Goal: Transaction & Acquisition: Purchase product/service

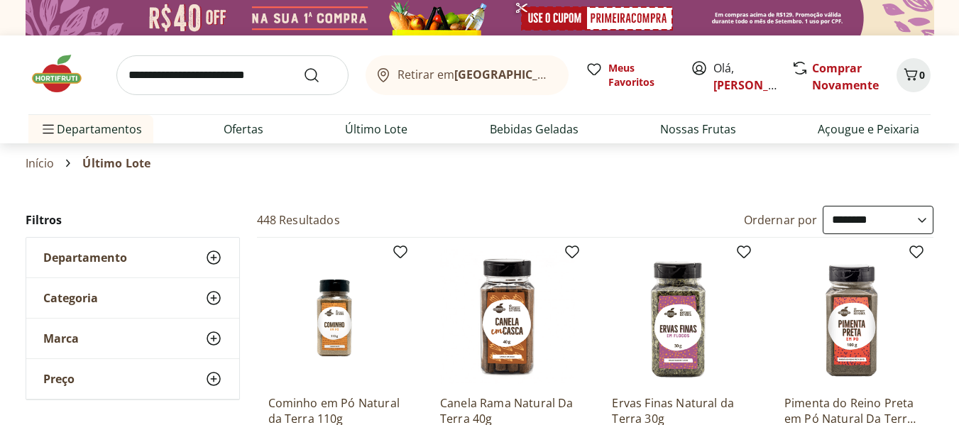
select select "**********"
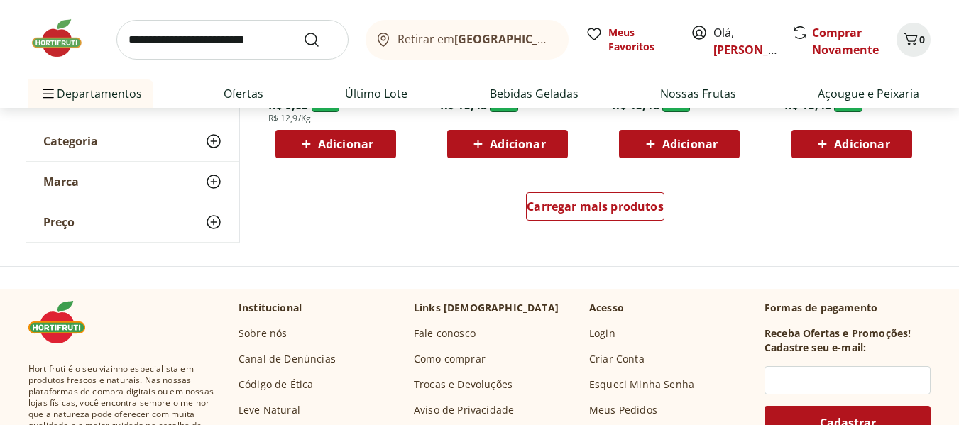
scroll to position [828, 0]
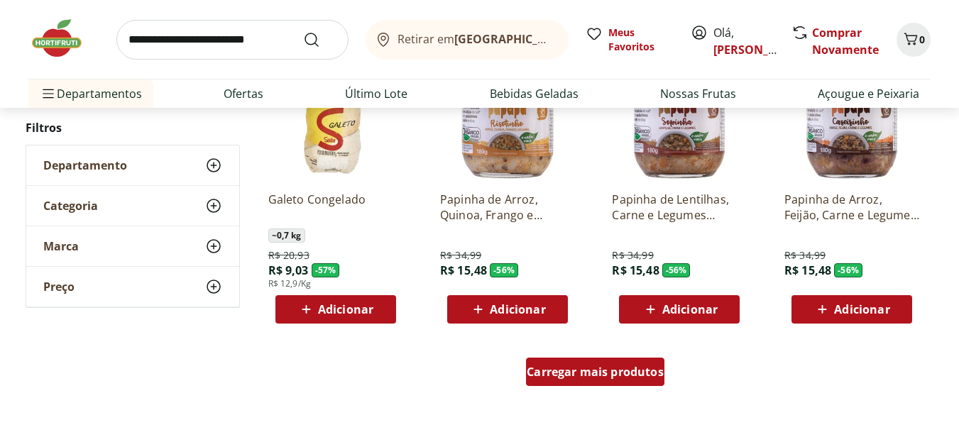
click at [554, 376] on span "Carregar mais produtos" at bounding box center [595, 371] width 137 height 11
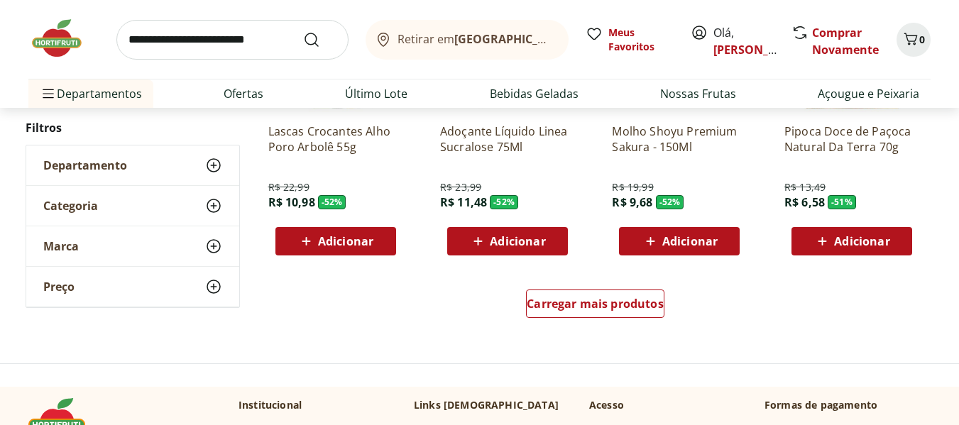
scroll to position [1987, 0]
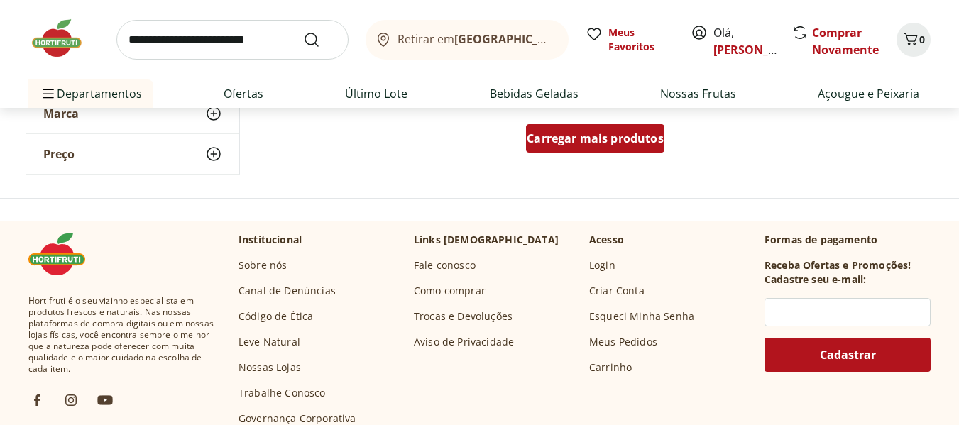
click at [578, 129] on div "Carregar mais produtos" at bounding box center [595, 138] width 138 height 28
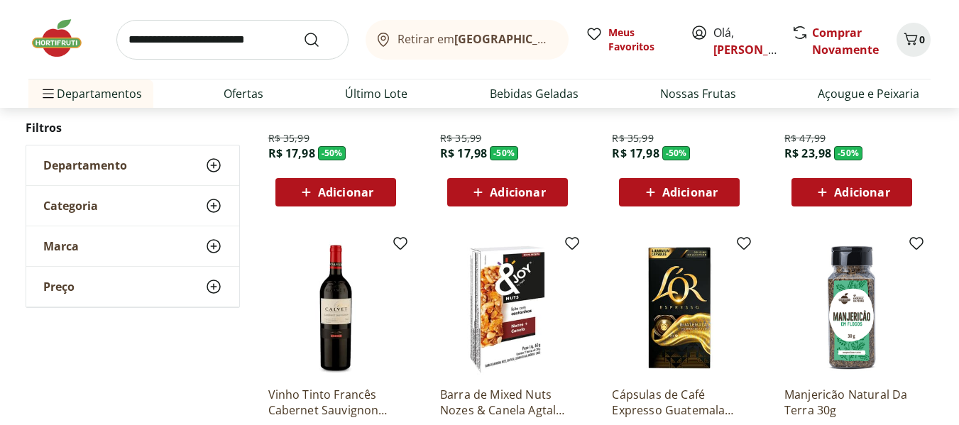
scroll to position [2649, 0]
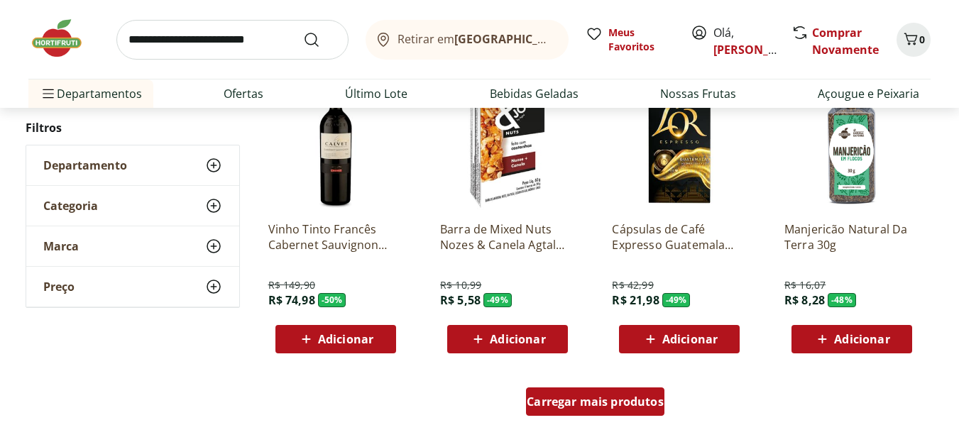
click at [572, 400] on span "Carregar mais produtos" at bounding box center [595, 401] width 137 height 11
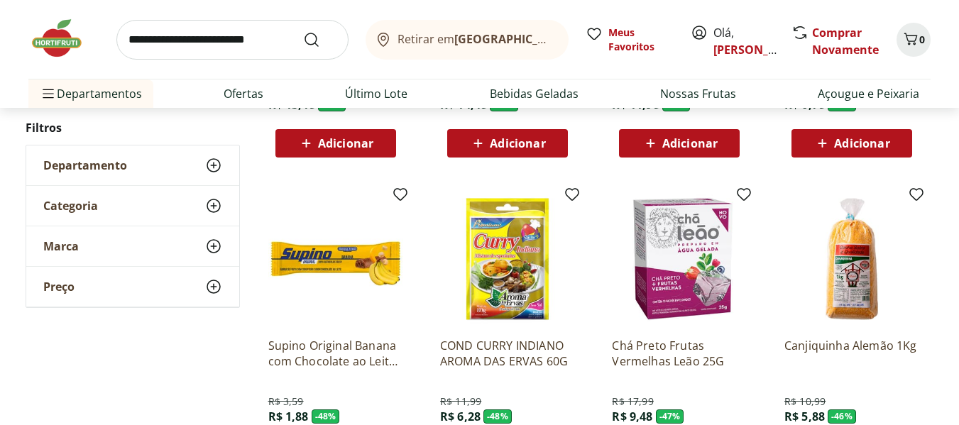
scroll to position [2981, 0]
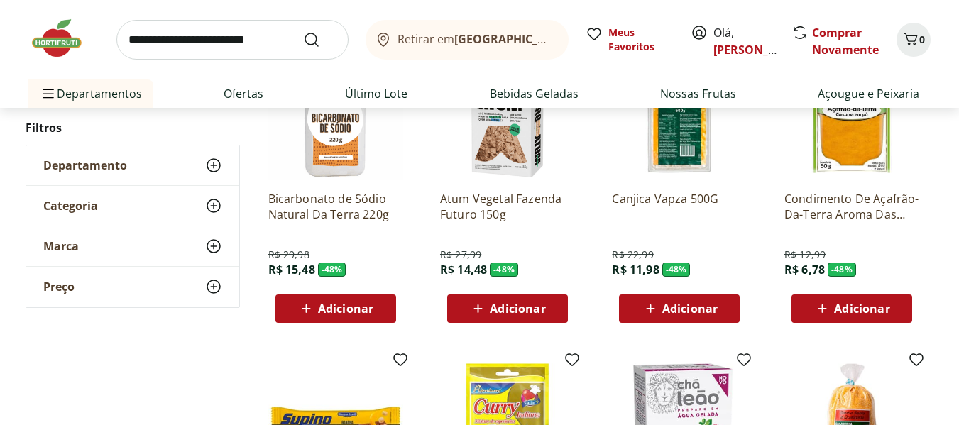
click at [182, 56] on input "search" at bounding box center [232, 40] width 232 height 40
type input "******"
click at [303, 31] on button "Submit Search" at bounding box center [320, 39] width 34 height 17
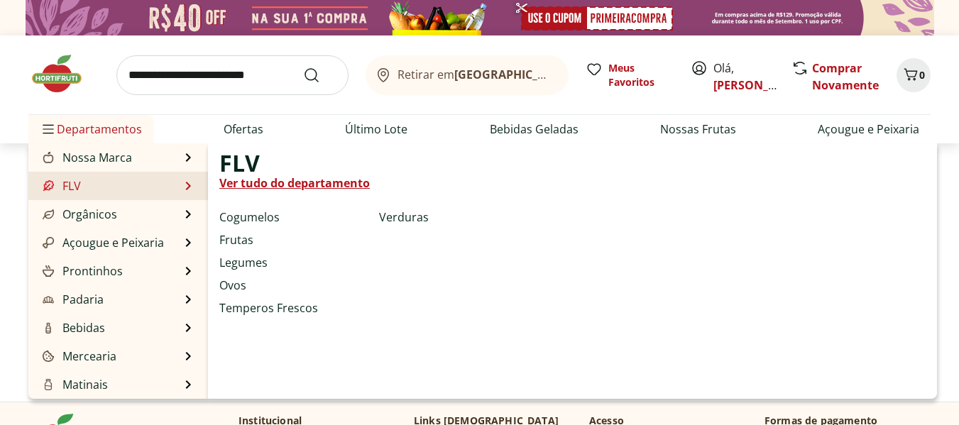
select select "**********"
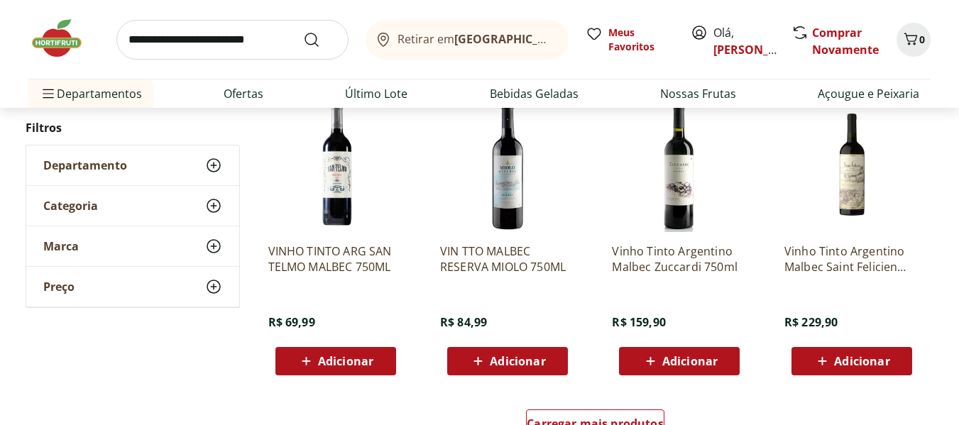
scroll to position [994, 0]
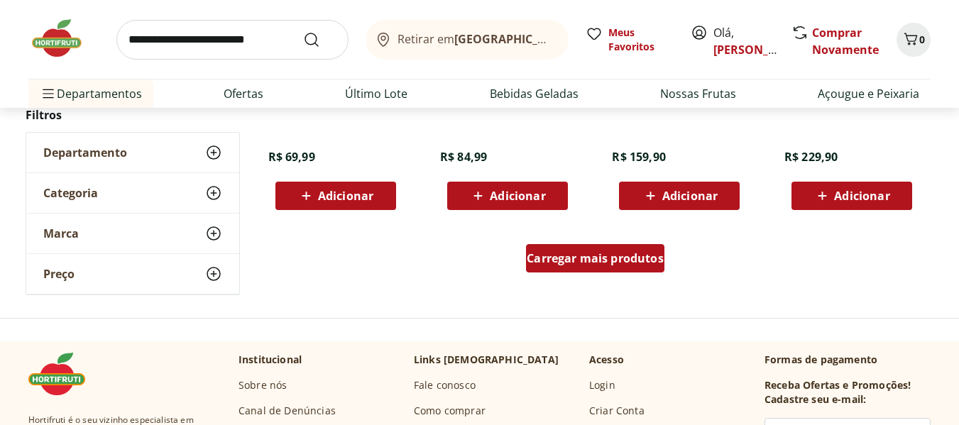
click at [566, 258] on span "Carregar mais produtos" at bounding box center [595, 258] width 137 height 11
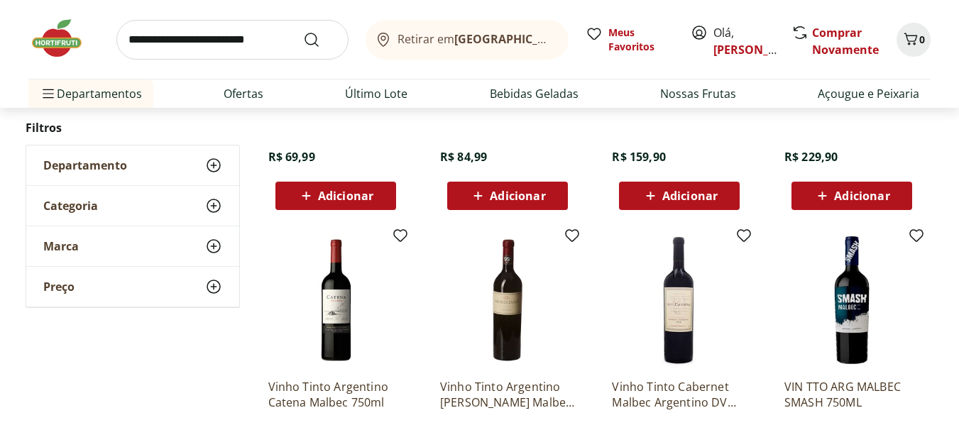
scroll to position [307, 0]
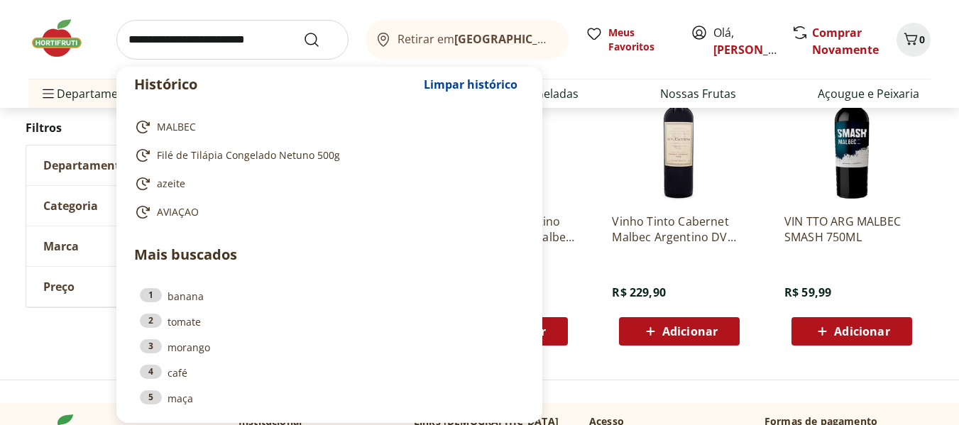
click at [182, 43] on input "search" at bounding box center [232, 40] width 232 height 40
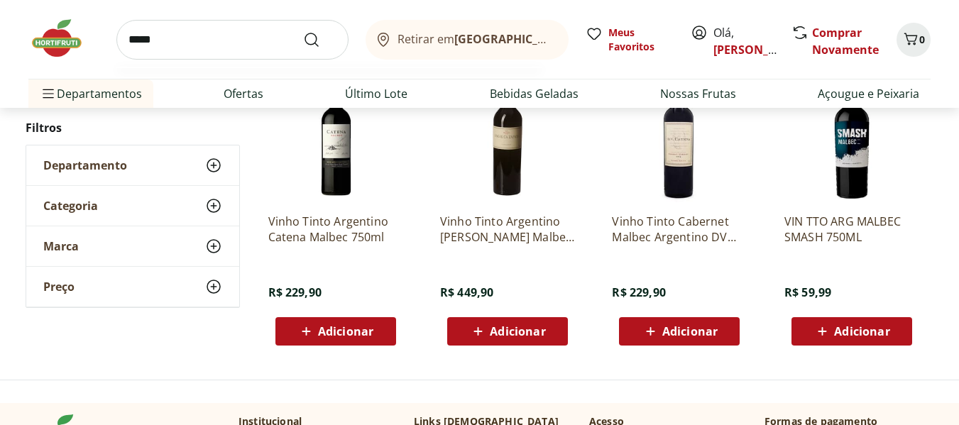
type input "*****"
click at [303, 31] on button "Submit Search" at bounding box center [320, 39] width 34 height 17
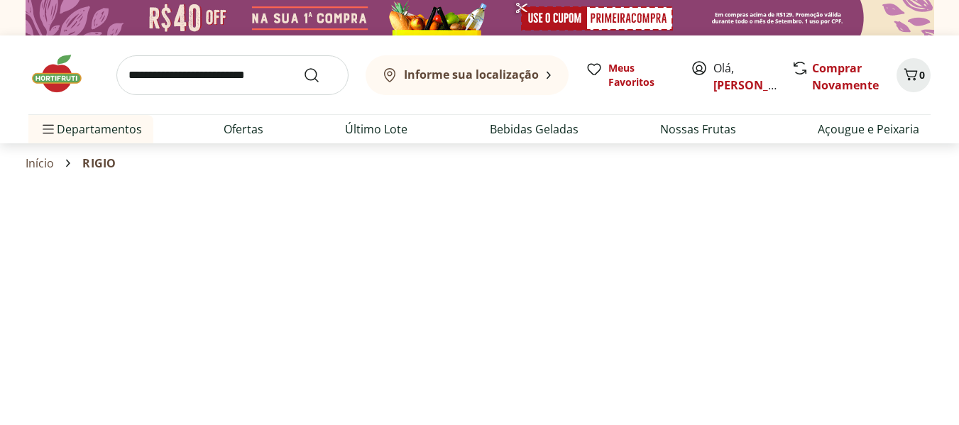
select select "**********"
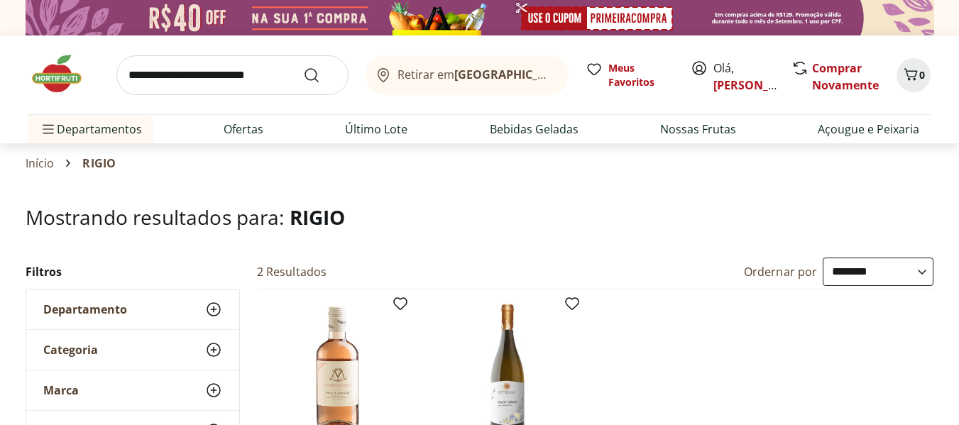
click at [41, 78] on img at bounding box center [63, 74] width 71 height 43
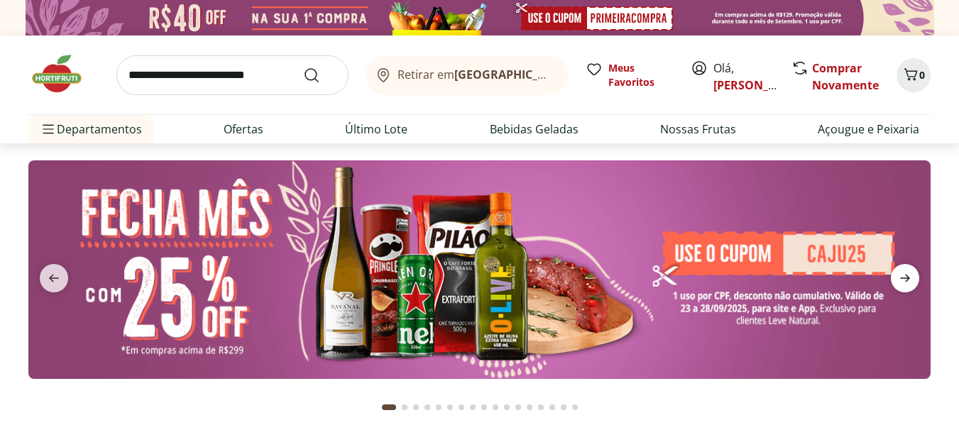
click at [908, 275] on icon "next" at bounding box center [904, 278] width 17 height 17
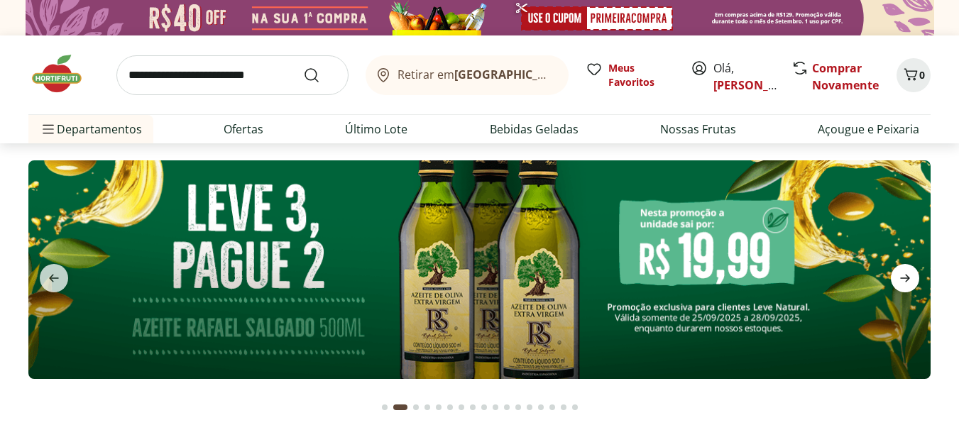
click at [908, 275] on icon "next" at bounding box center [904, 278] width 17 height 17
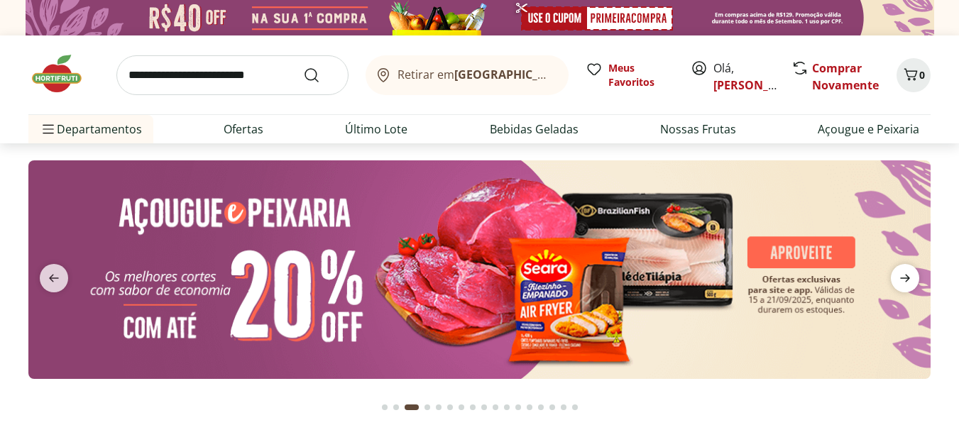
click at [908, 275] on icon "next" at bounding box center [904, 278] width 17 height 17
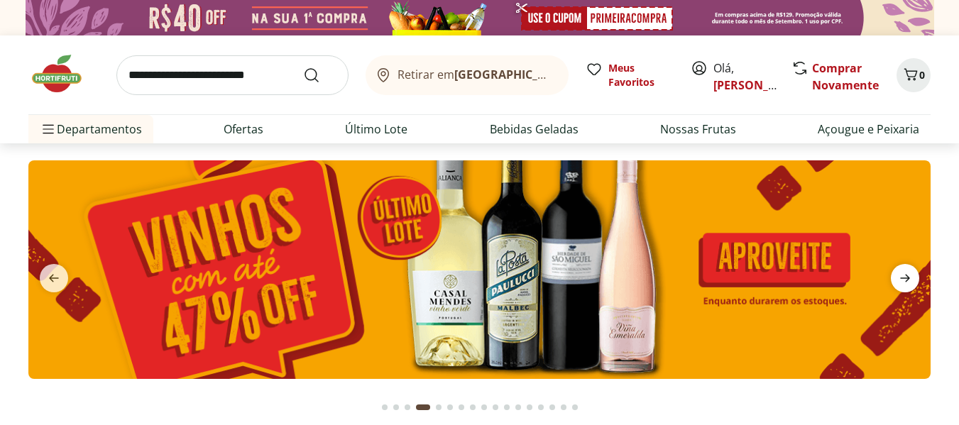
click at [908, 275] on icon "next" at bounding box center [904, 278] width 17 height 17
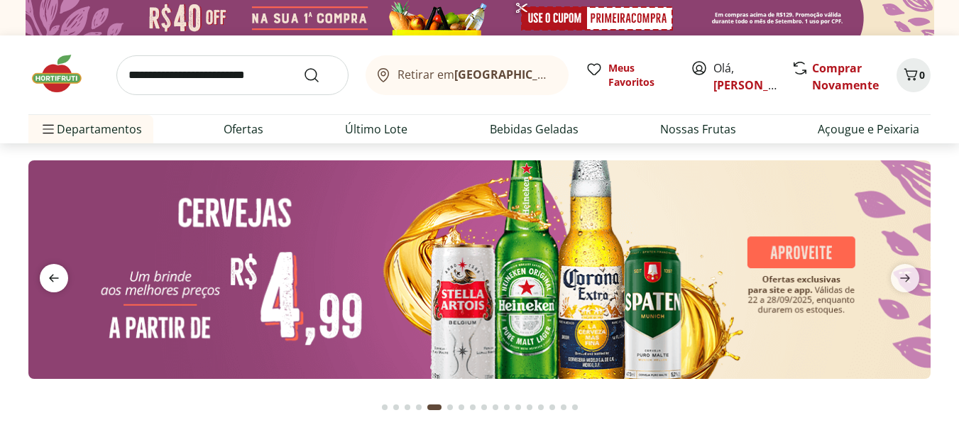
click at [44, 277] on span "previous" at bounding box center [54, 278] width 28 height 28
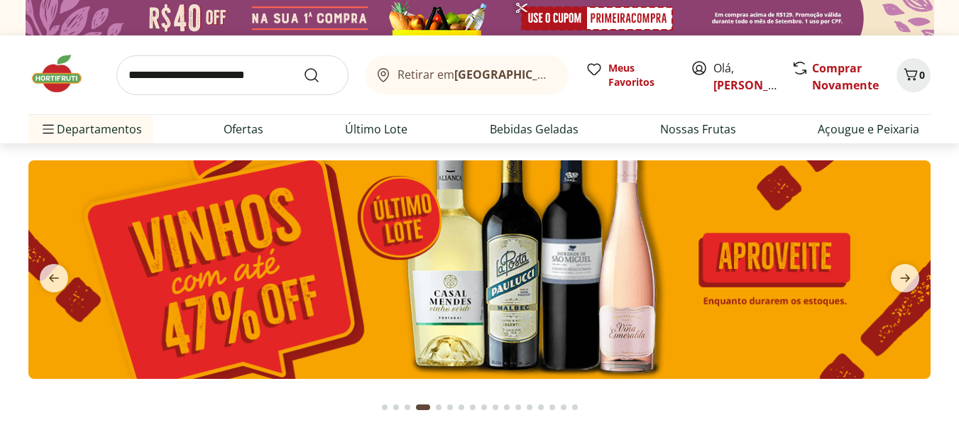
click at [547, 284] on img at bounding box center [479, 269] width 902 height 219
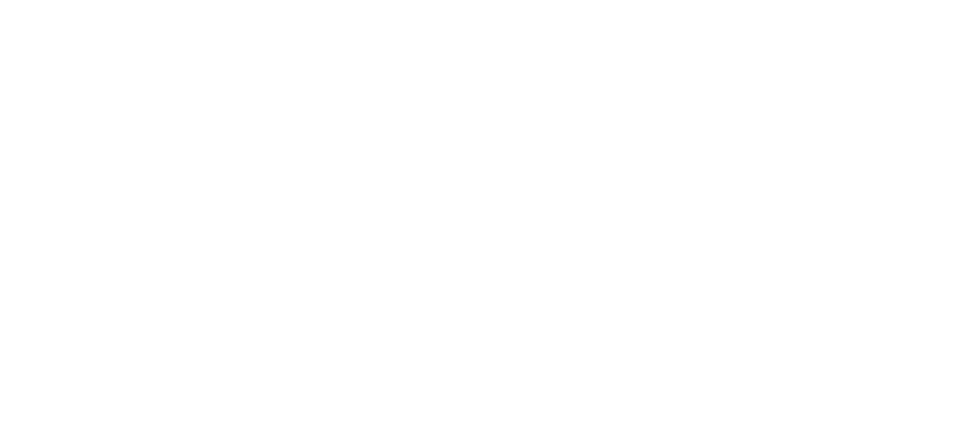
select select "**********"
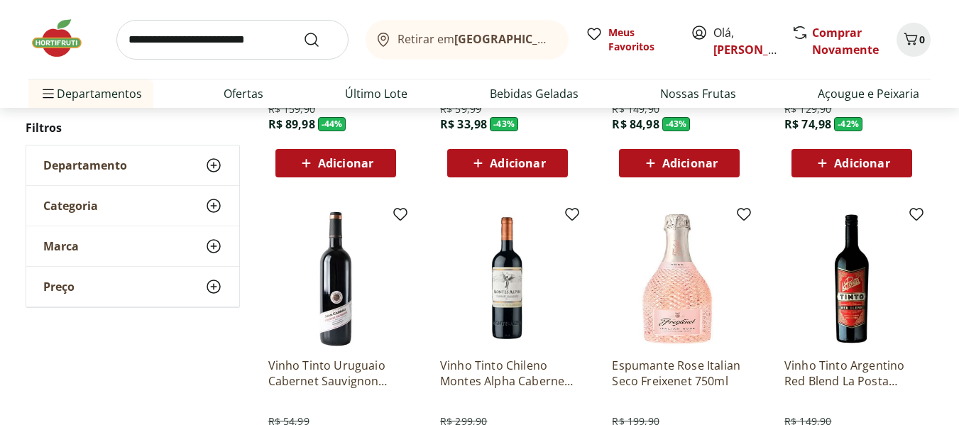
scroll to position [828, 0]
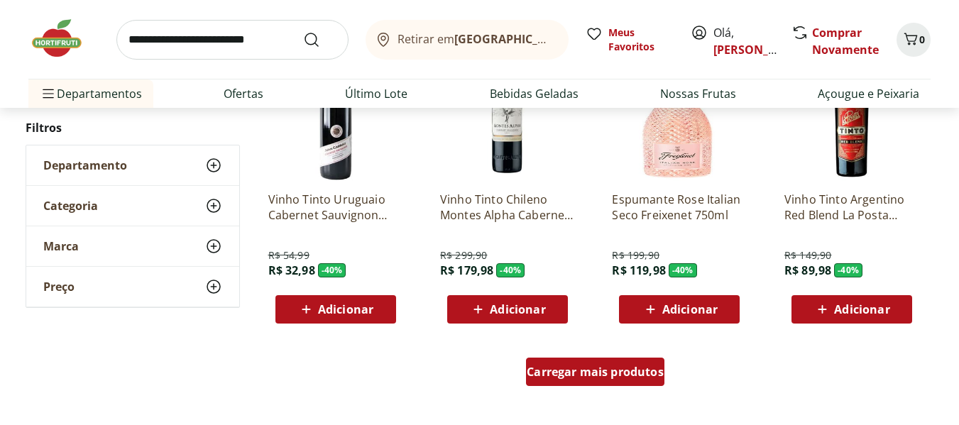
click at [595, 380] on div "Carregar mais produtos" at bounding box center [595, 372] width 138 height 28
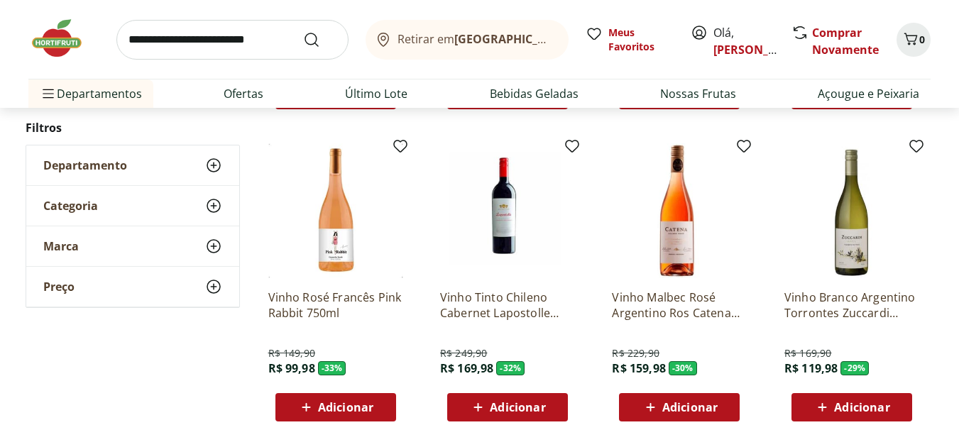
scroll to position [1822, 0]
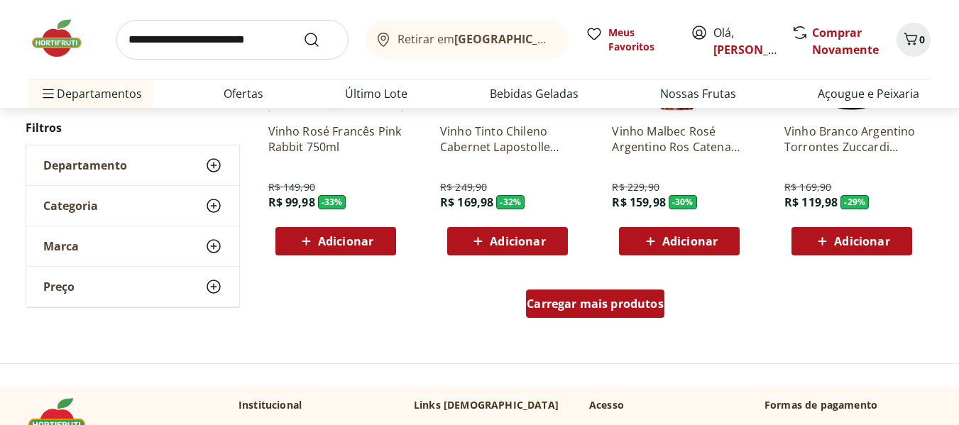
click at [558, 299] on span "Carregar mais produtos" at bounding box center [595, 303] width 137 height 11
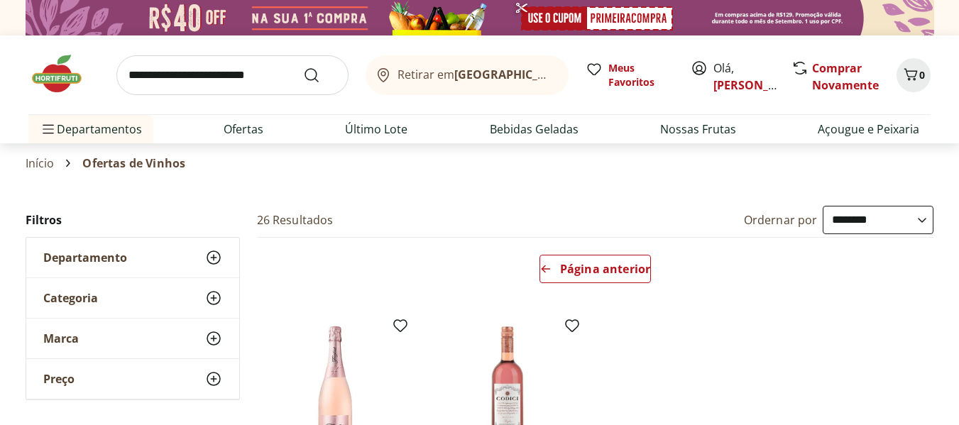
click at [40, 82] on img at bounding box center [63, 74] width 71 height 43
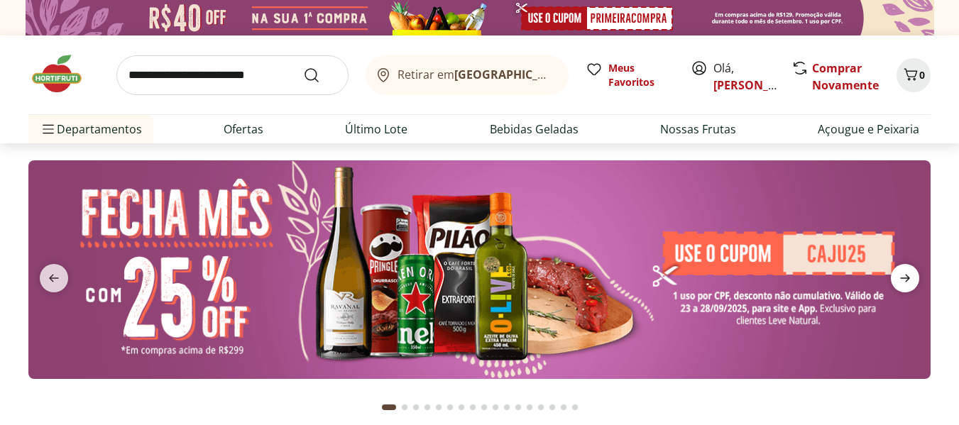
click at [901, 282] on icon "next" at bounding box center [904, 278] width 17 height 17
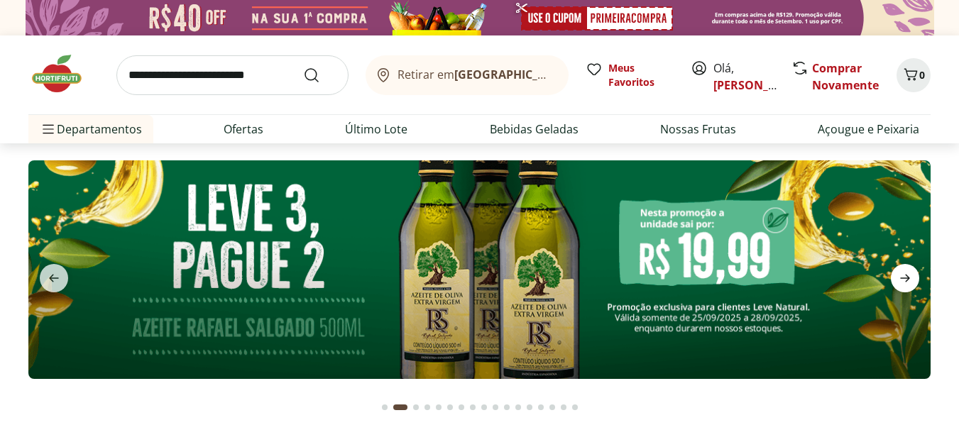
click at [901, 282] on icon "next" at bounding box center [904, 278] width 17 height 17
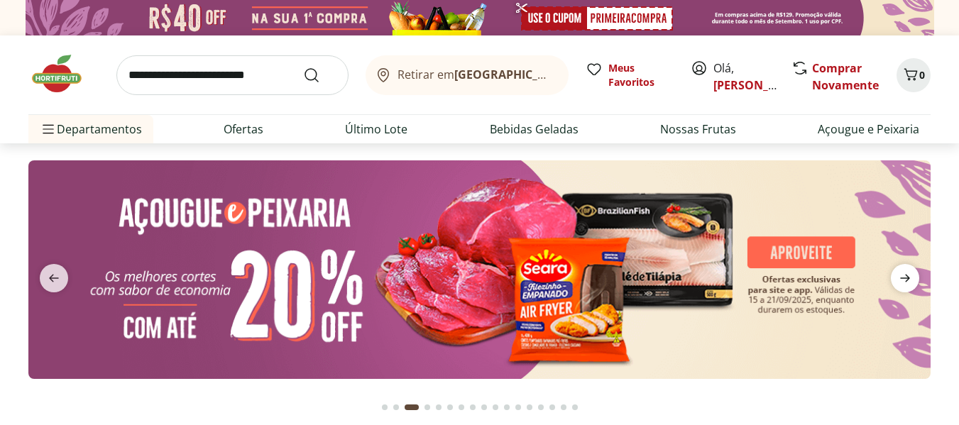
click at [901, 282] on icon "next" at bounding box center [904, 278] width 17 height 17
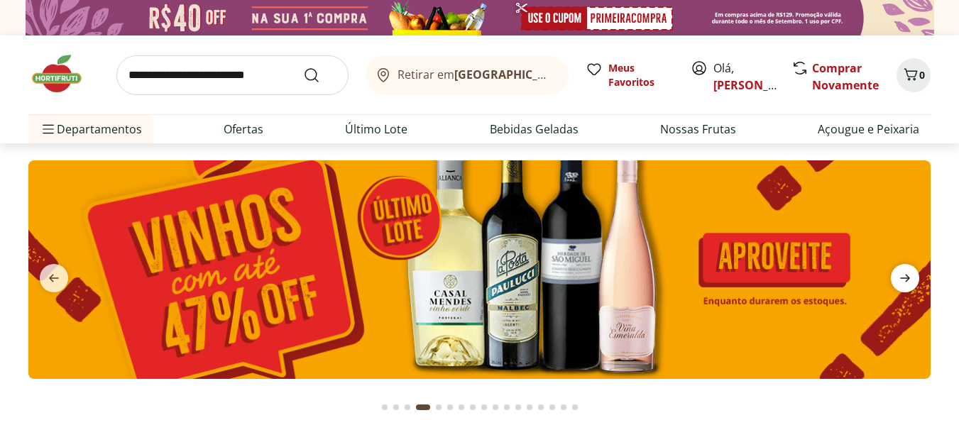
click at [901, 282] on icon "next" at bounding box center [904, 278] width 17 height 17
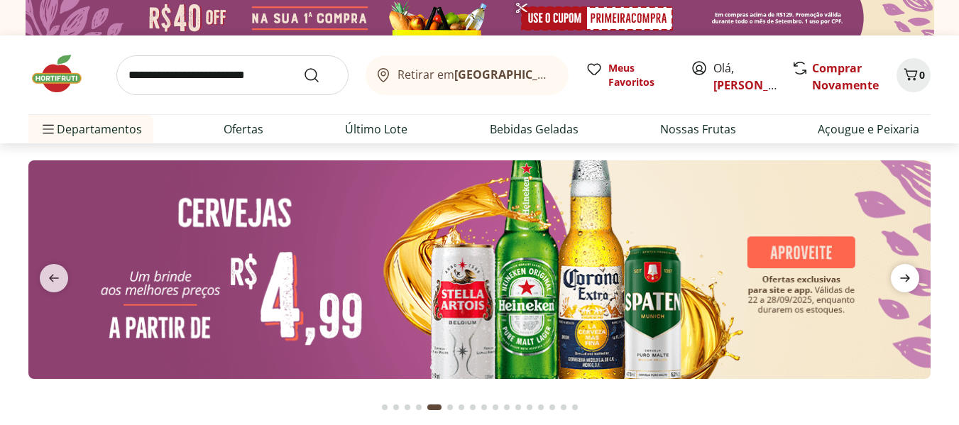
click at [901, 282] on icon "next" at bounding box center [904, 278] width 17 height 17
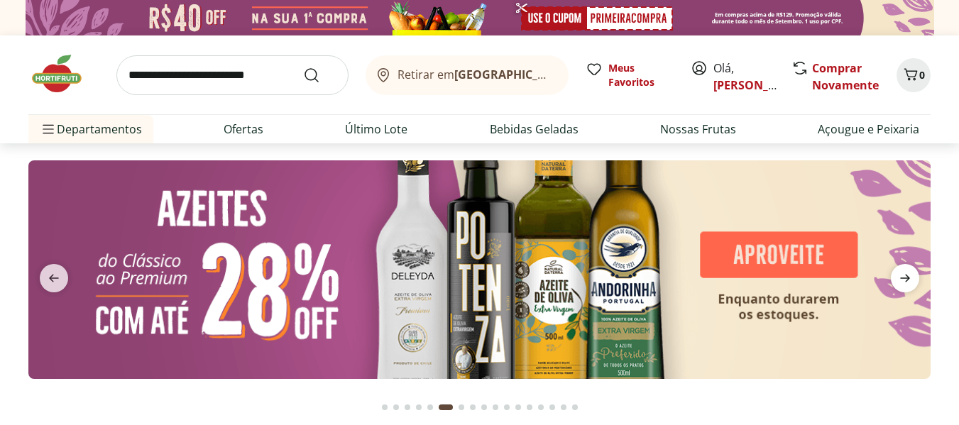
click at [901, 282] on icon "next" at bounding box center [904, 278] width 17 height 17
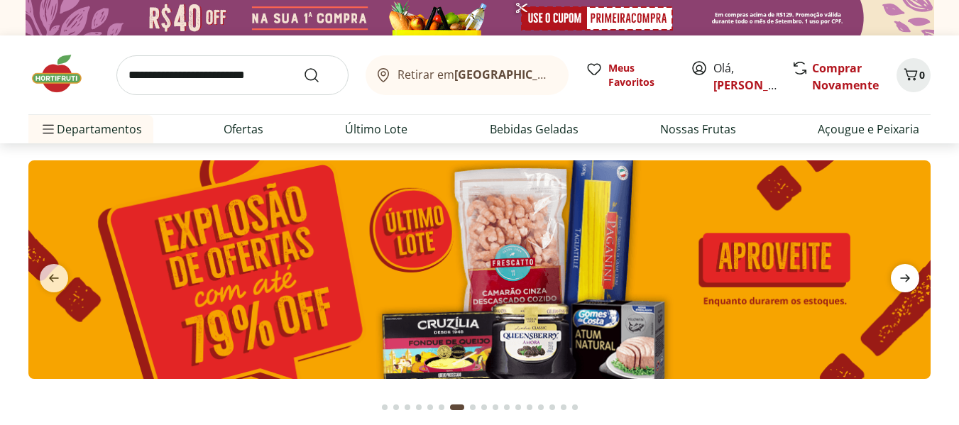
click at [901, 282] on icon "next" at bounding box center [904, 278] width 17 height 17
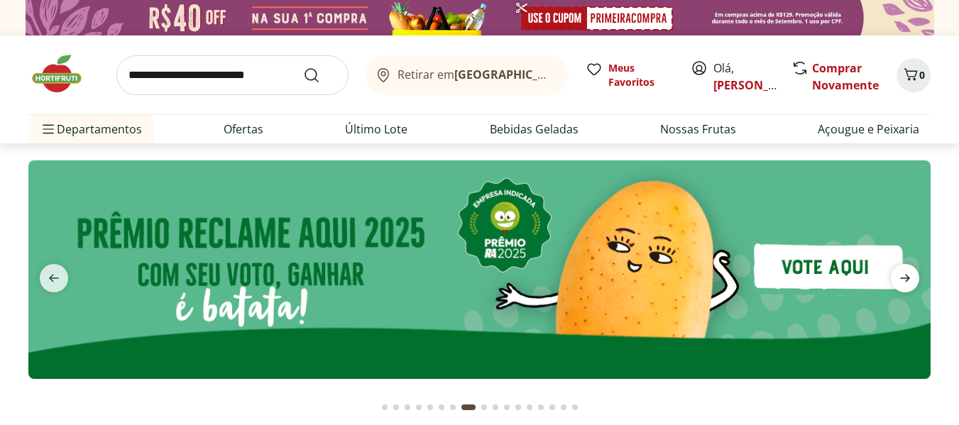
click at [901, 282] on icon "next" at bounding box center [904, 278] width 17 height 17
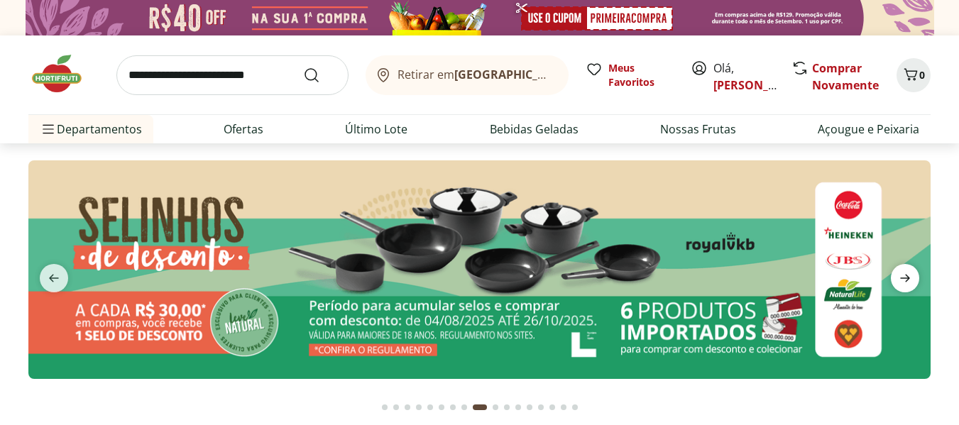
click at [901, 282] on icon "next" at bounding box center [904, 278] width 17 height 17
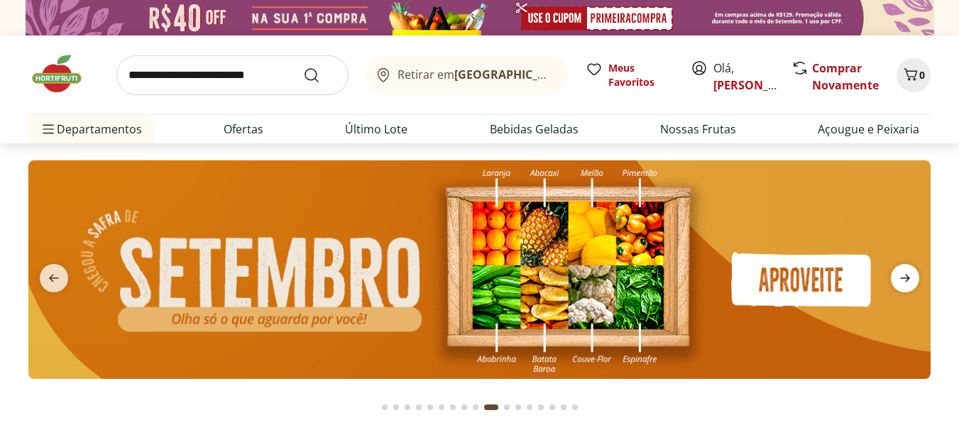
click at [901, 282] on icon "next" at bounding box center [904, 278] width 17 height 17
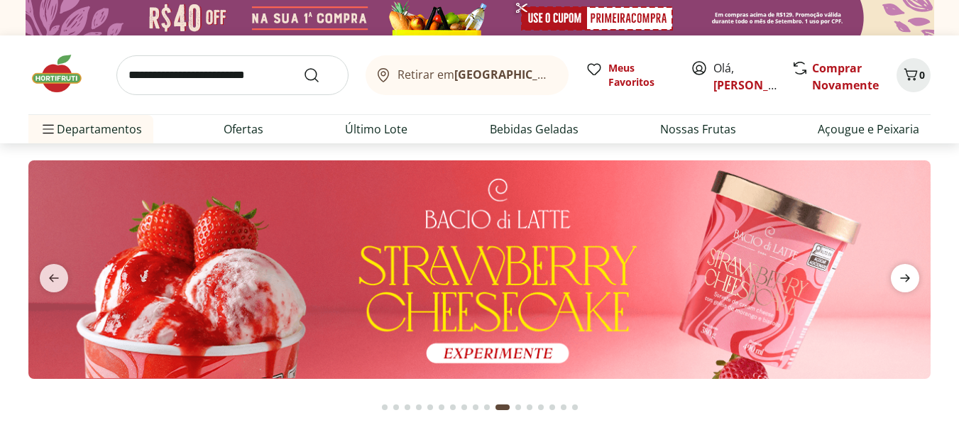
click at [901, 282] on icon "next" at bounding box center [904, 278] width 17 height 17
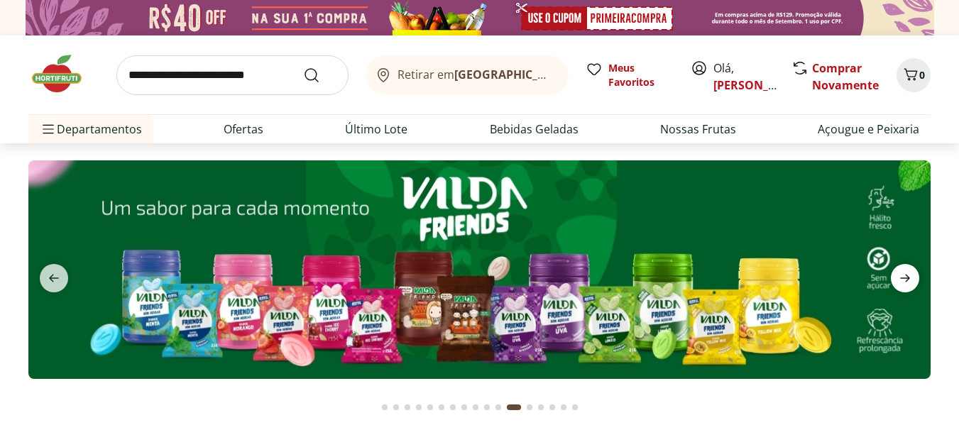
click at [901, 282] on icon "next" at bounding box center [904, 278] width 17 height 17
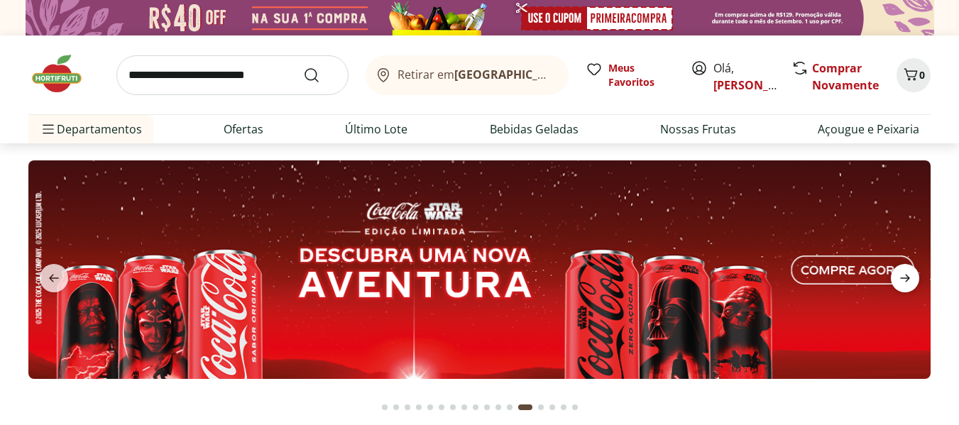
click at [901, 282] on icon "next" at bounding box center [904, 278] width 17 height 17
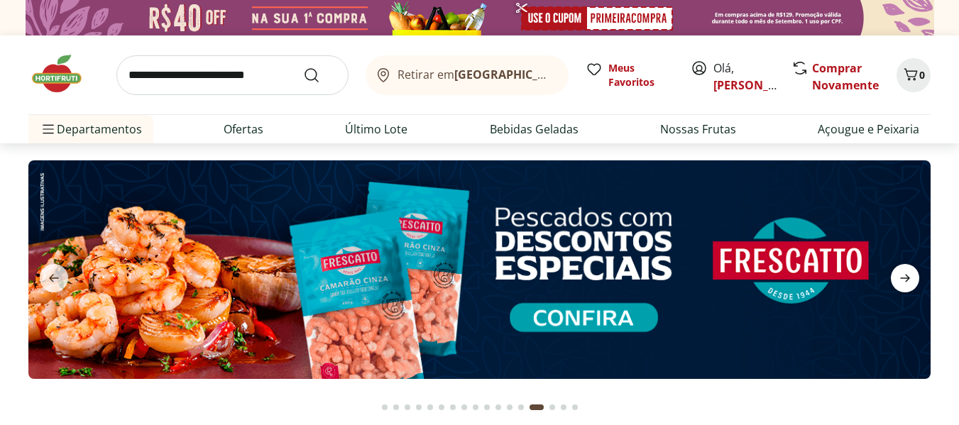
click at [901, 282] on icon "next" at bounding box center [904, 278] width 17 height 17
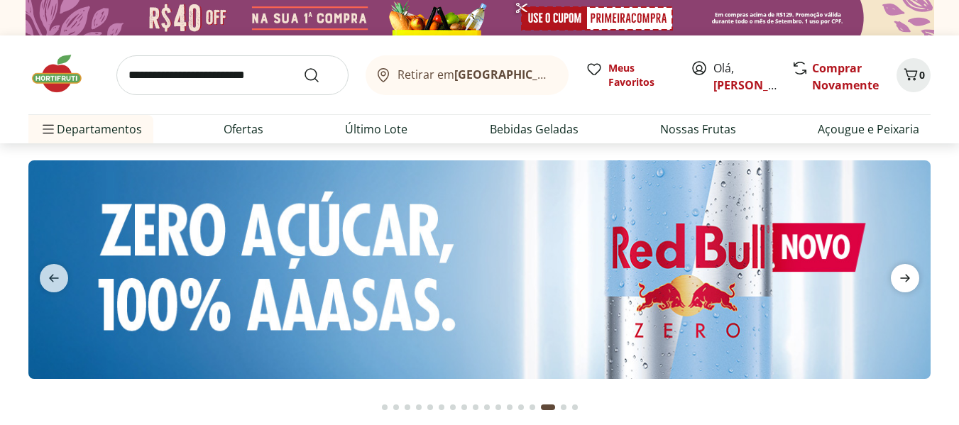
click at [901, 282] on icon "next" at bounding box center [904, 278] width 17 height 17
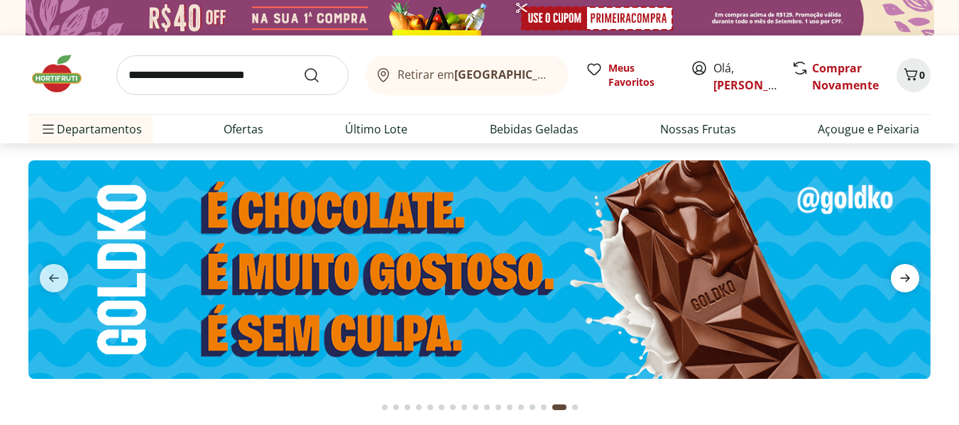
click at [901, 282] on icon "next" at bounding box center [904, 278] width 17 height 17
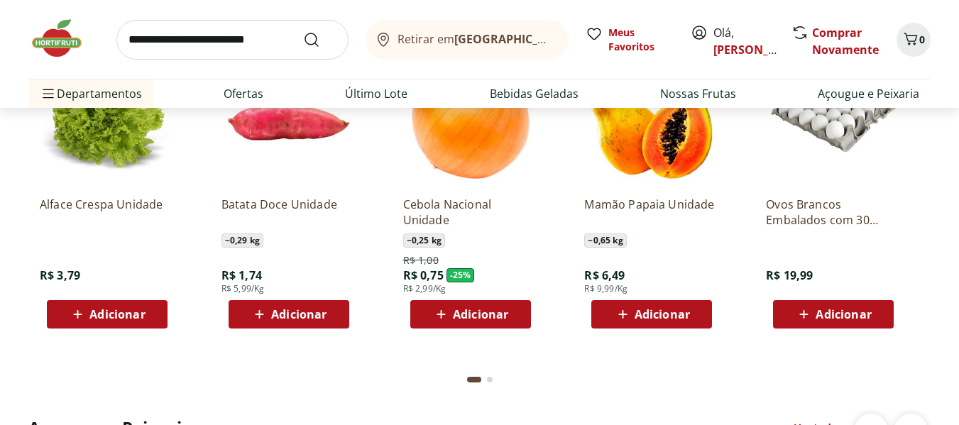
scroll to position [1490, 0]
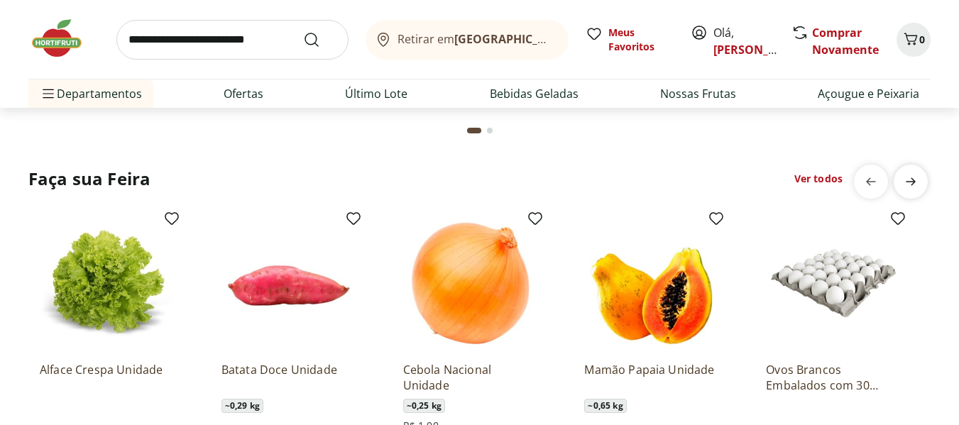
click at [909, 176] on icon "next" at bounding box center [910, 181] width 17 height 17
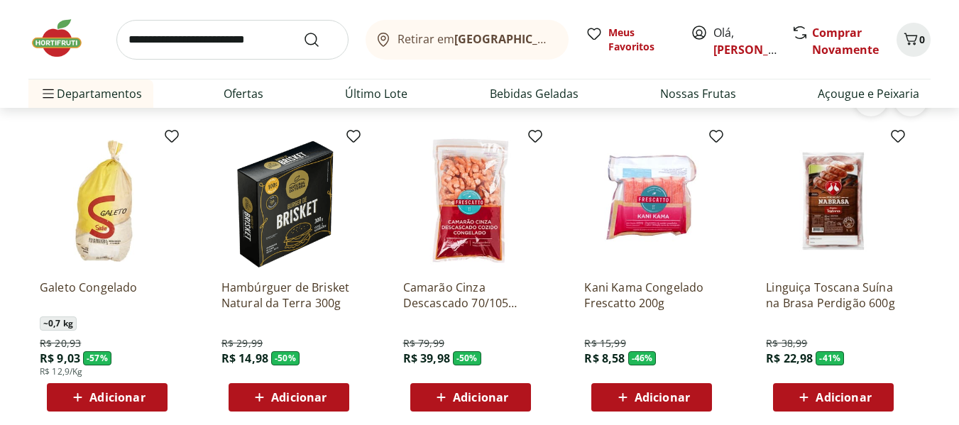
scroll to position [1822, 0]
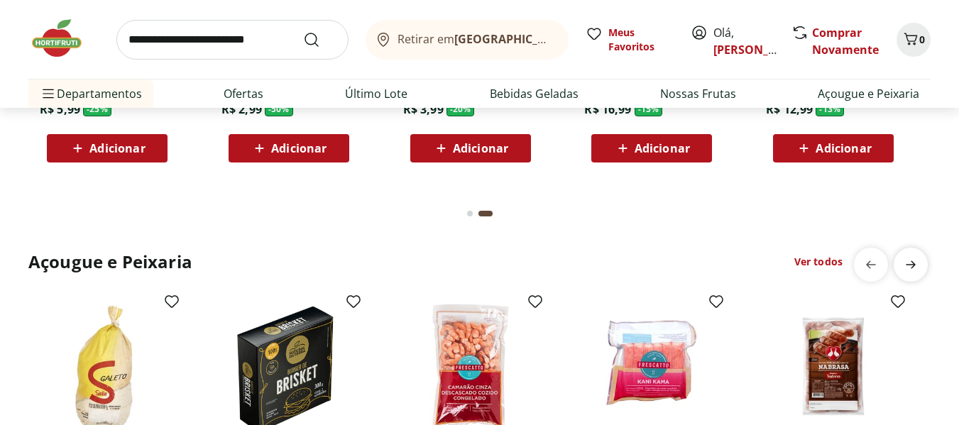
click at [910, 263] on icon "next" at bounding box center [910, 264] width 17 height 17
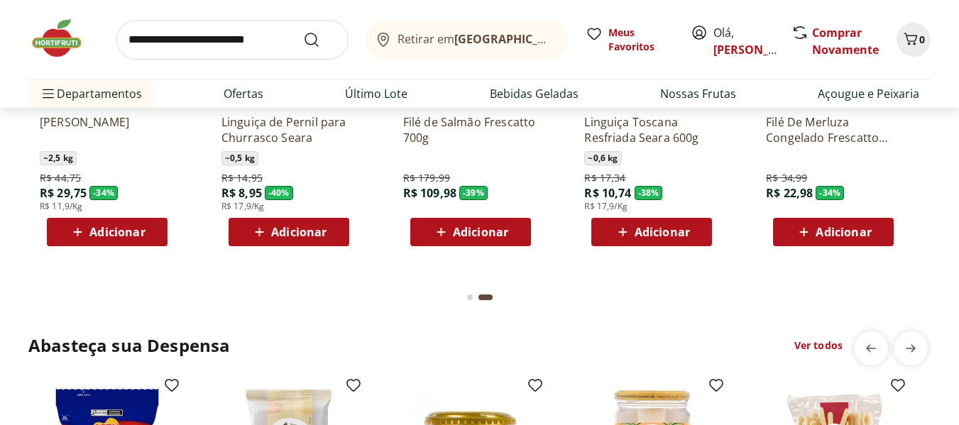
scroll to position [2319, 0]
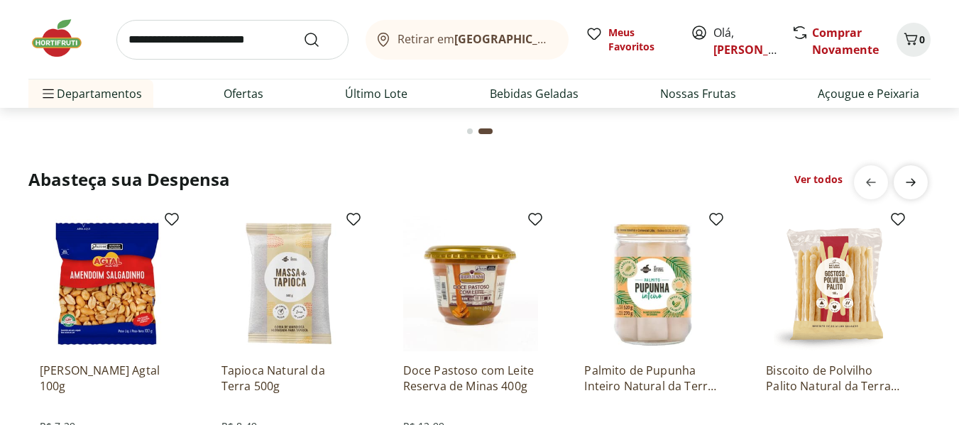
click at [912, 181] on icon "next" at bounding box center [910, 182] width 17 height 17
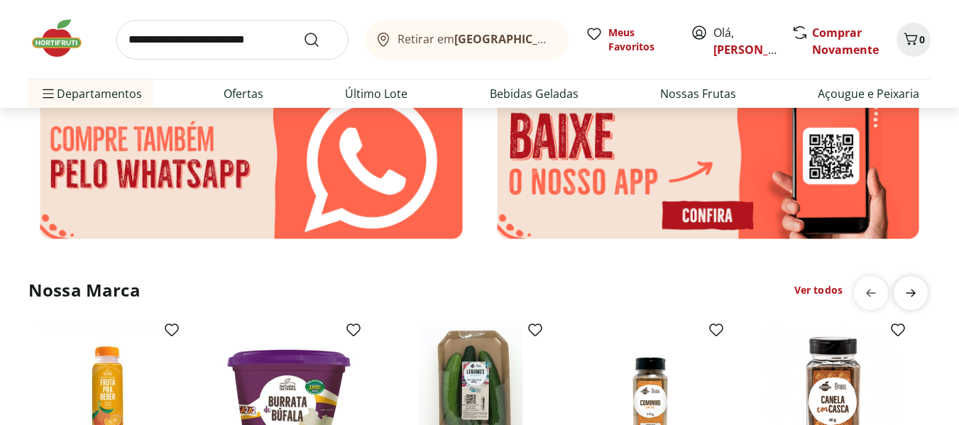
scroll to position [2981, 0]
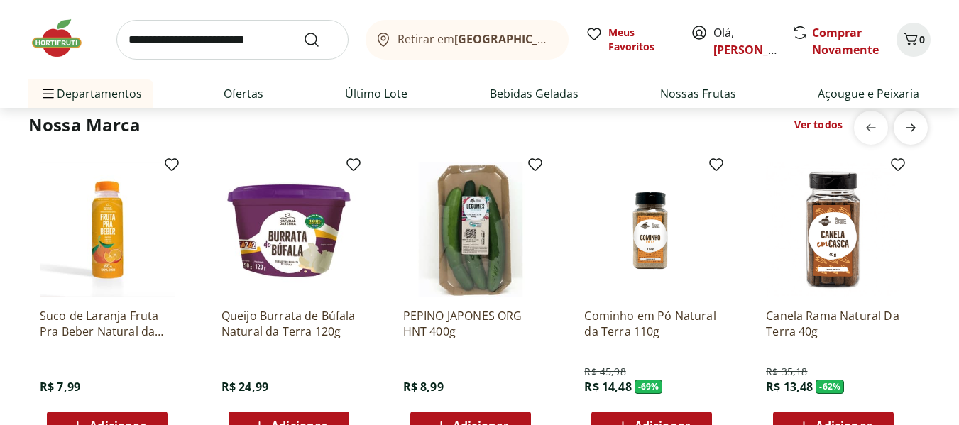
click at [915, 129] on icon "next" at bounding box center [910, 127] width 17 height 17
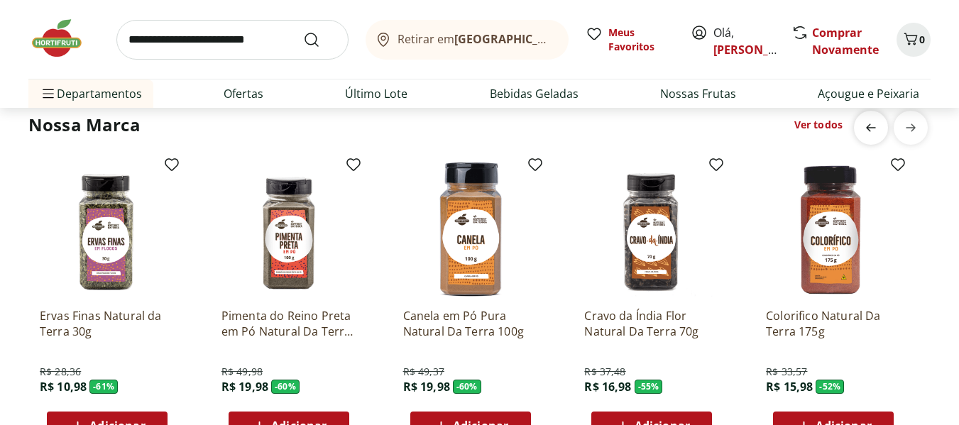
click at [865, 128] on icon "previous" at bounding box center [870, 127] width 17 height 17
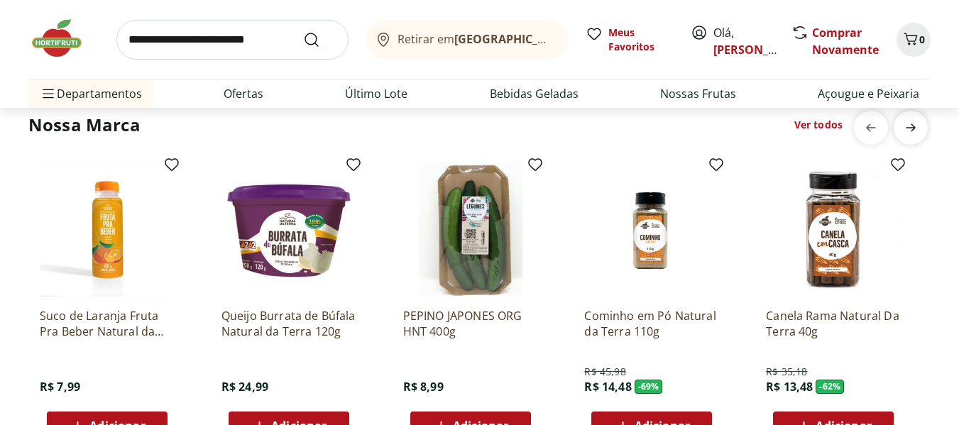
click at [910, 124] on icon "next" at bounding box center [910, 127] width 17 height 17
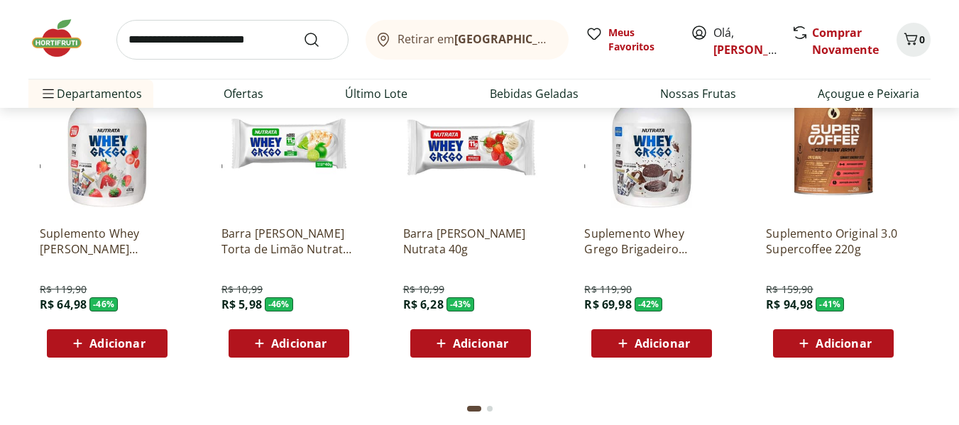
scroll to position [3312, 0]
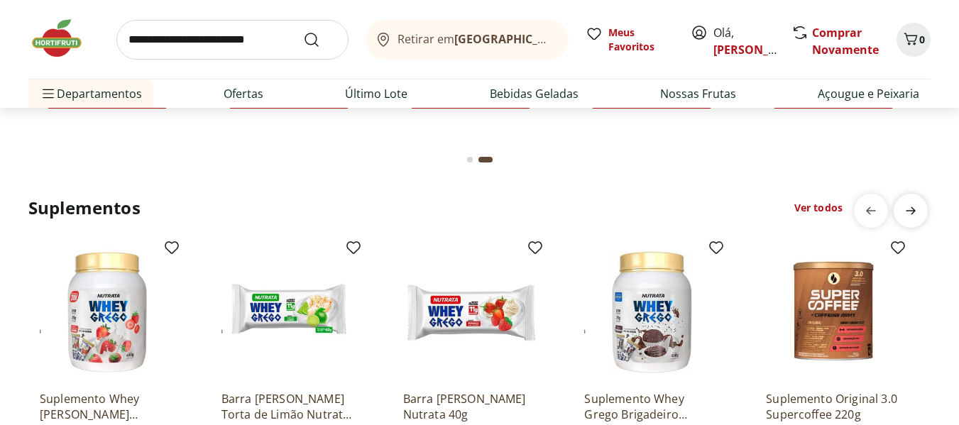
click at [911, 207] on icon "next" at bounding box center [911, 211] width 10 height 8
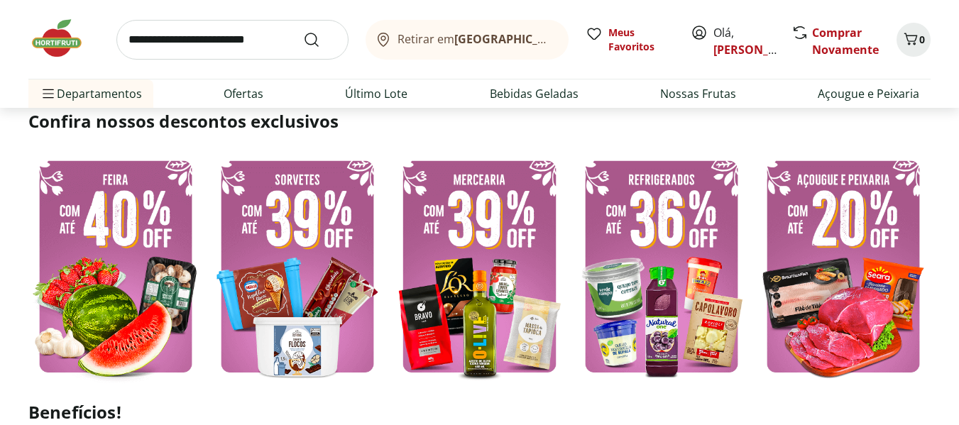
scroll to position [0, 0]
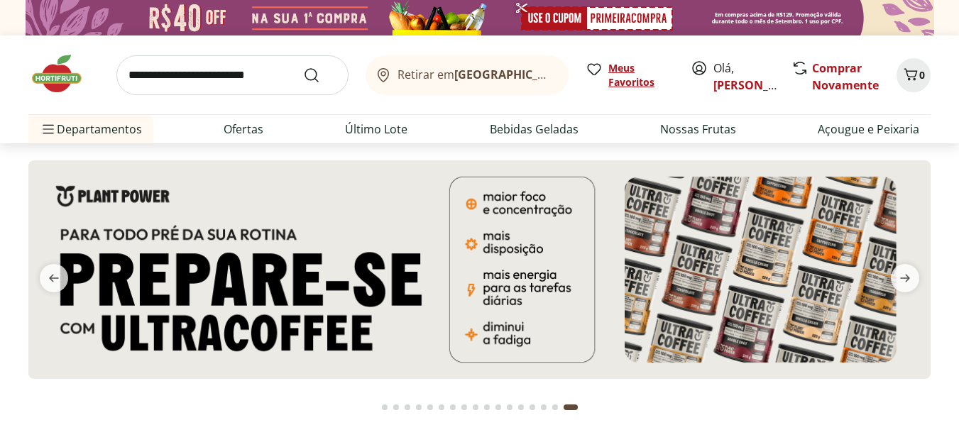
click at [623, 66] on span "Meus Favoritos" at bounding box center [640, 75] width 65 height 28
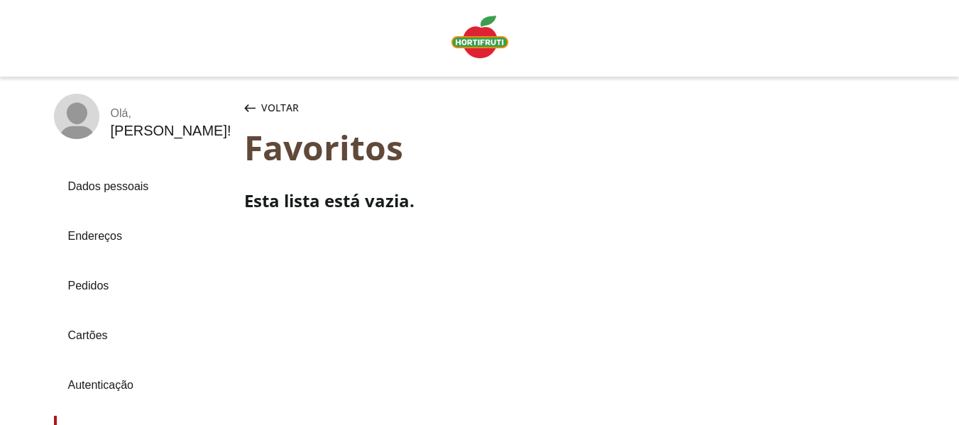
click at [488, 38] on img "Linha de sessão" at bounding box center [479, 37] width 57 height 43
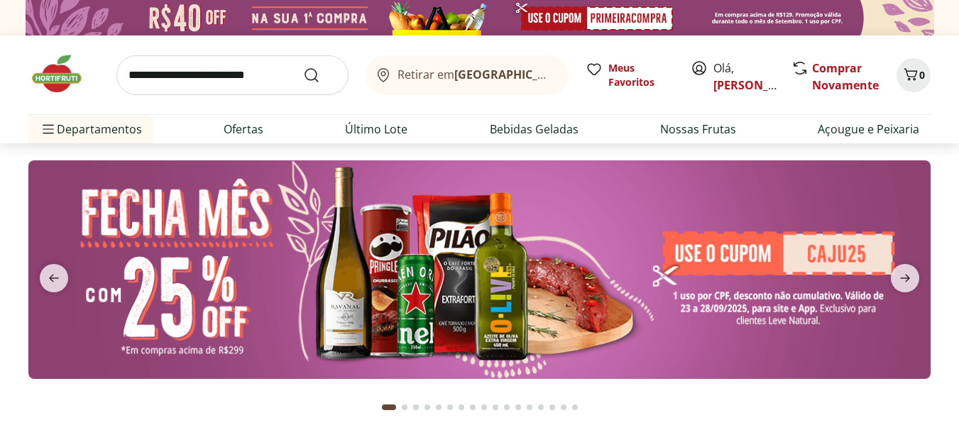
click at [172, 70] on input "search" at bounding box center [232, 75] width 232 height 40
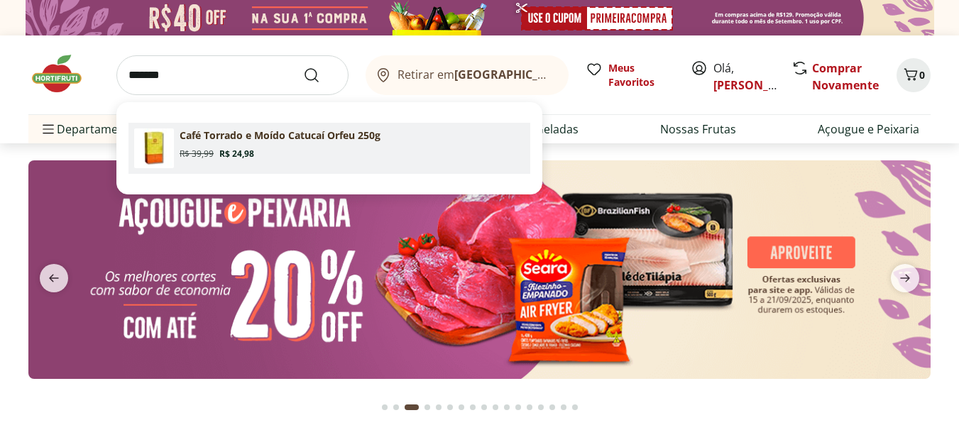
click at [226, 131] on p "Café Torrado e Moído Catucaí Orfeu 250g" at bounding box center [280, 135] width 201 height 14
type input "**********"
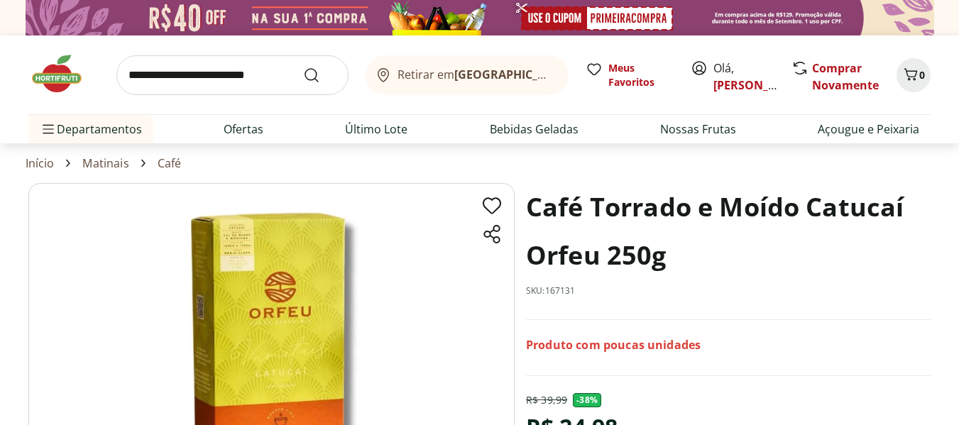
scroll to position [165, 0]
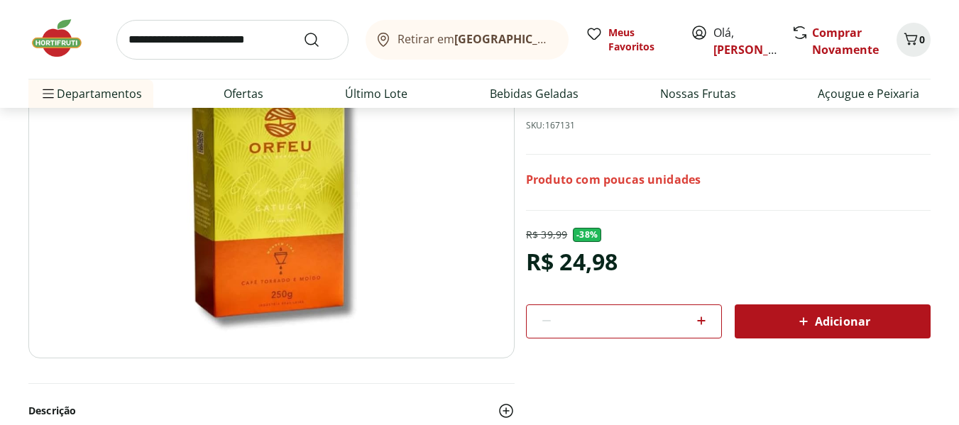
click at [700, 325] on icon at bounding box center [701, 320] width 17 height 17
click at [699, 325] on icon at bounding box center [701, 320] width 17 height 17
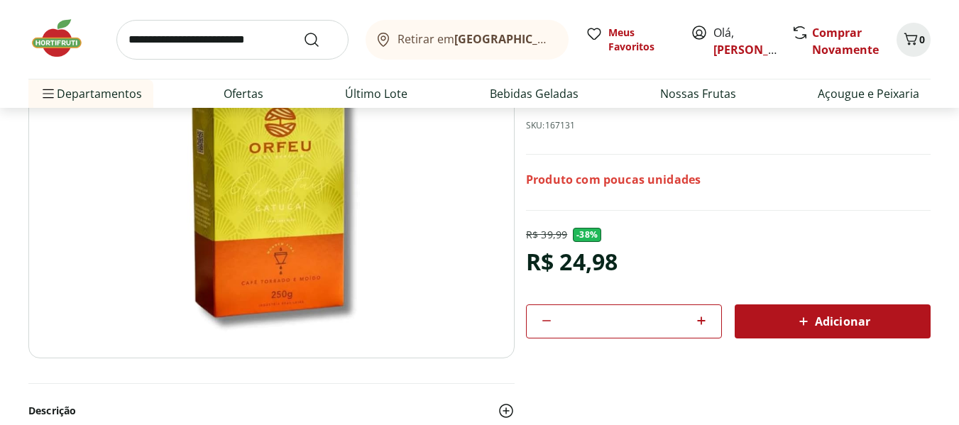
click at [699, 325] on icon at bounding box center [701, 320] width 17 height 17
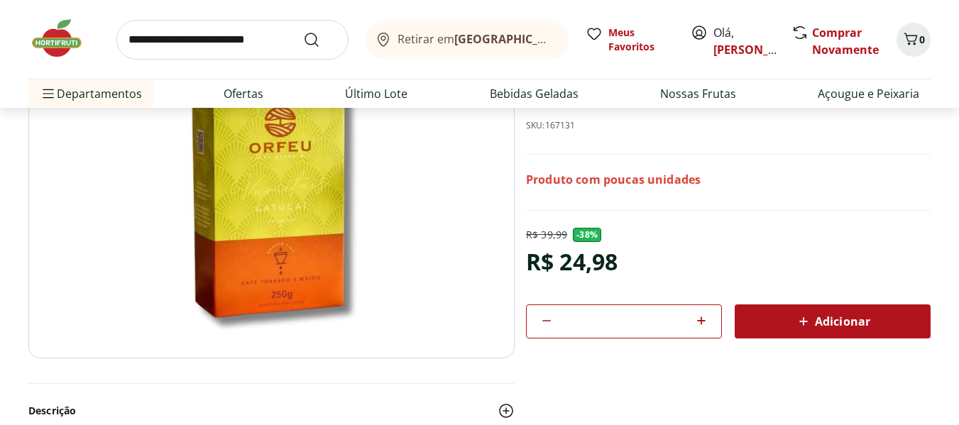
click at [699, 325] on icon at bounding box center [701, 320] width 17 height 17
type input "**"
click at [816, 321] on span "Adicionar" at bounding box center [832, 321] width 75 height 17
click at [911, 32] on icon "Carrinho" at bounding box center [910, 39] width 17 height 17
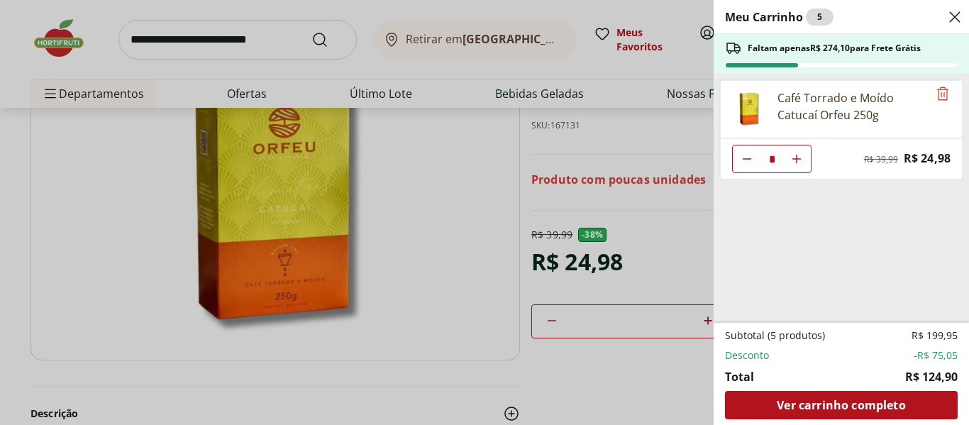
click at [165, 36] on div "Meu Carrinho 5 Faltam apenas R$ 274,10 para Frete Grátis Café Torrado e Moído C…" at bounding box center [484, 212] width 969 height 425
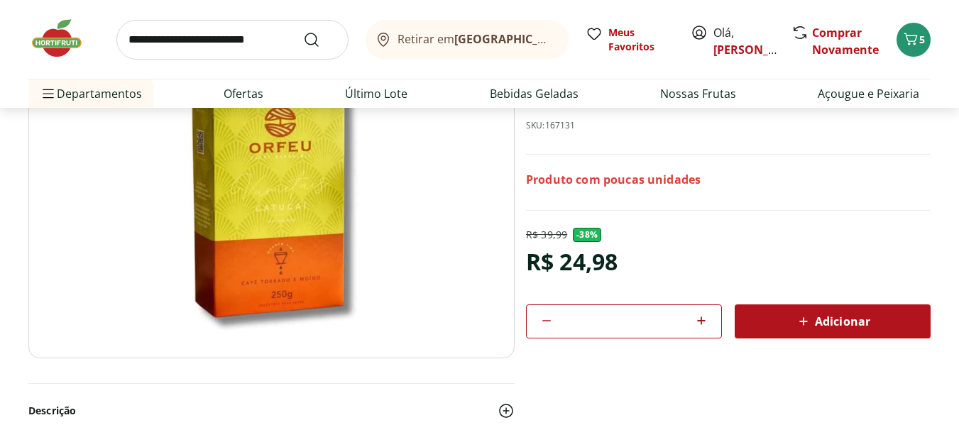
click at [152, 42] on input "search" at bounding box center [232, 40] width 232 height 40
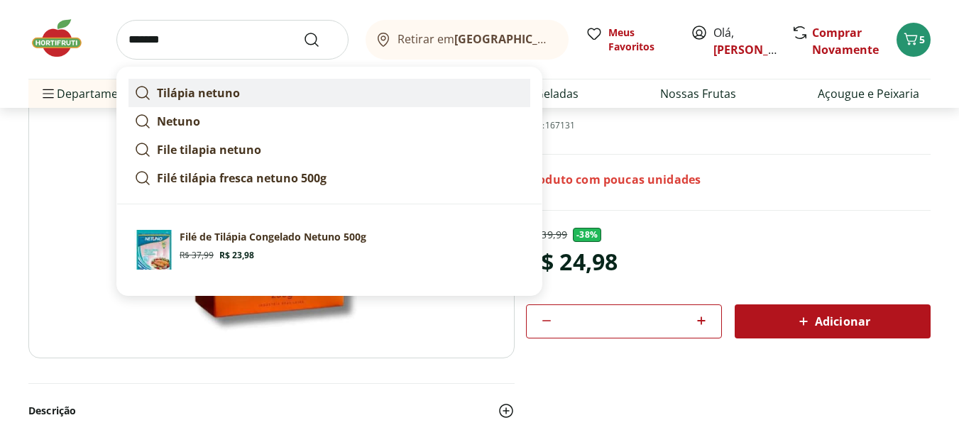
click at [197, 92] on strong "Tilápia netuno" at bounding box center [198, 93] width 83 height 16
type input "**********"
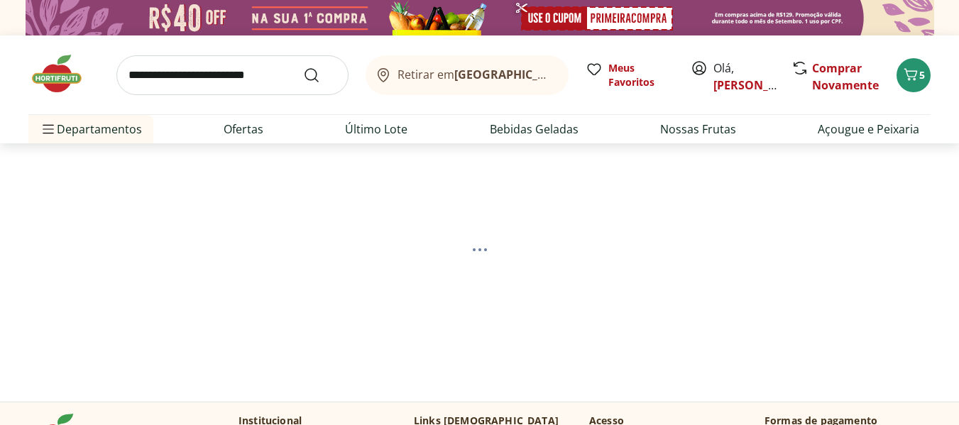
select select "**********"
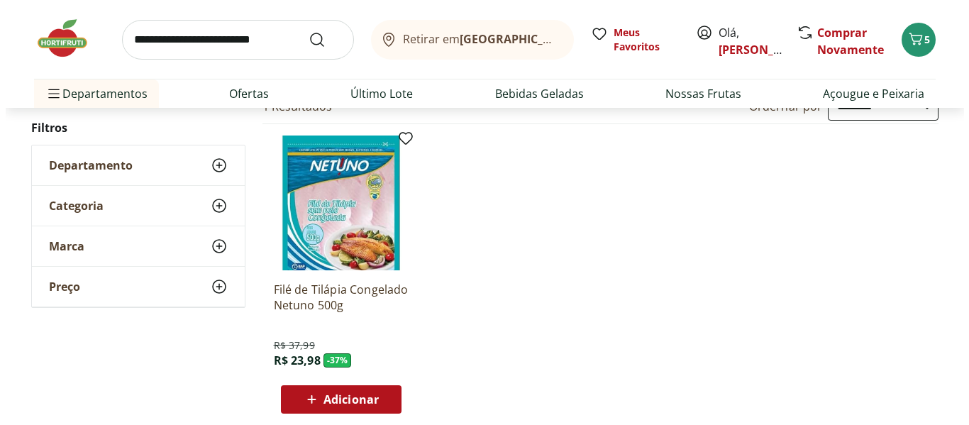
scroll to position [331, 0]
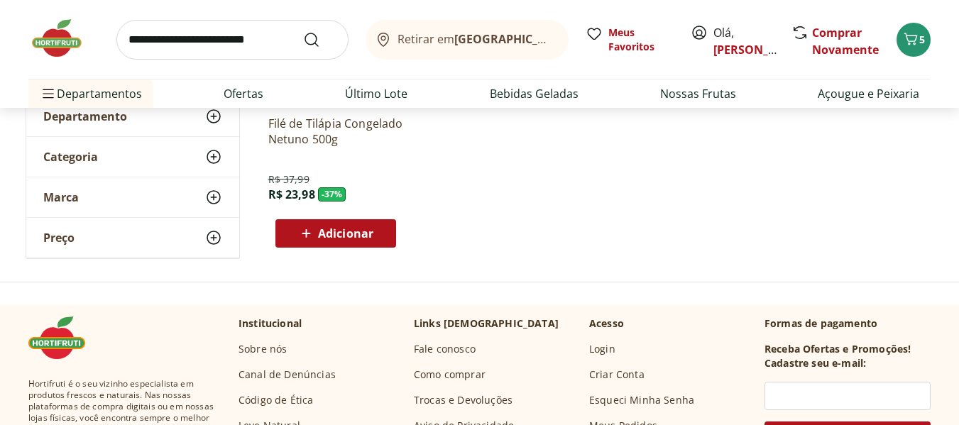
click at [358, 236] on span "Adicionar" at bounding box center [345, 233] width 55 height 11
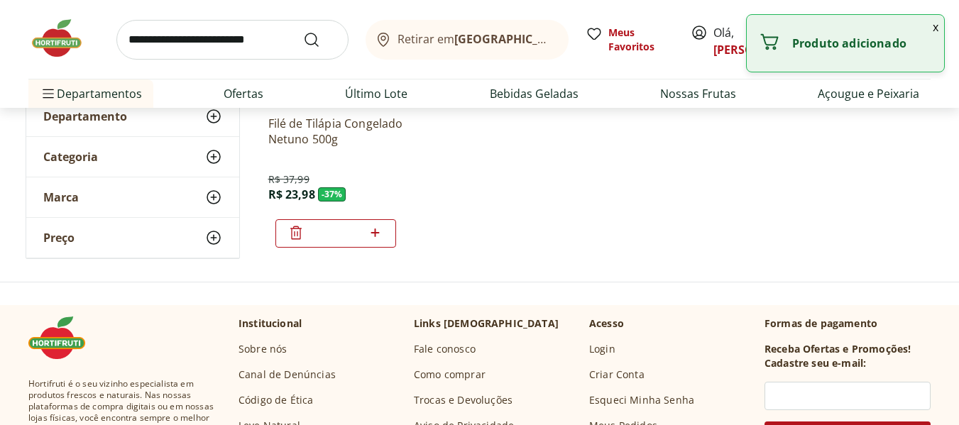
click at [378, 232] on icon at bounding box center [375, 233] width 9 height 9
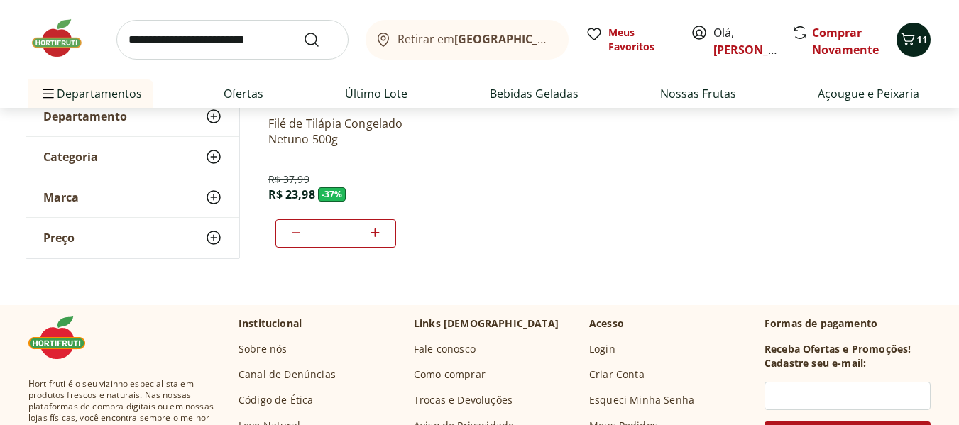
click at [907, 40] on icon "Carrinho" at bounding box center [907, 39] width 17 height 17
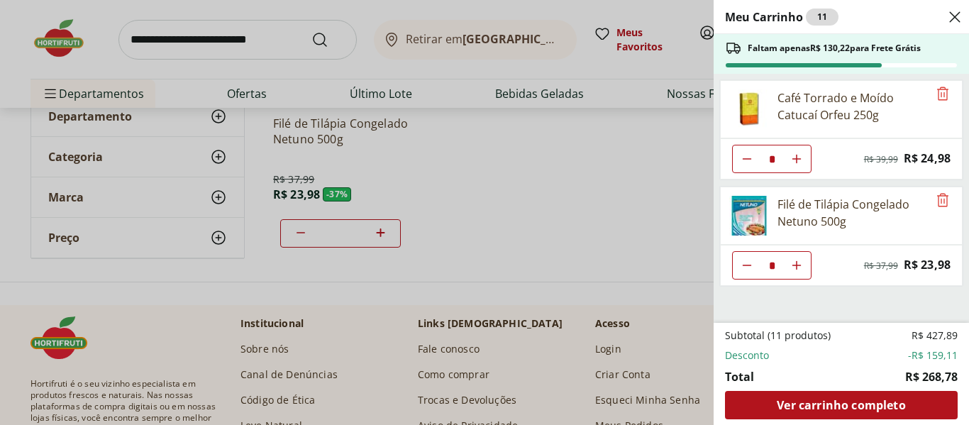
click at [805, 269] on button "Aumentar Quantidade" at bounding box center [797, 265] width 28 height 28
type input "*"
click at [805, 269] on button "Aumentar Quantidade" at bounding box center [797, 265] width 28 height 28
type input "*"
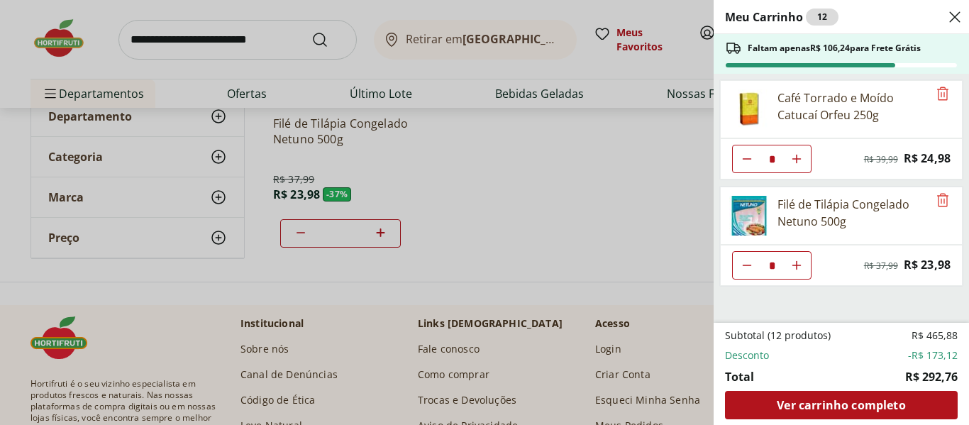
type input "*"
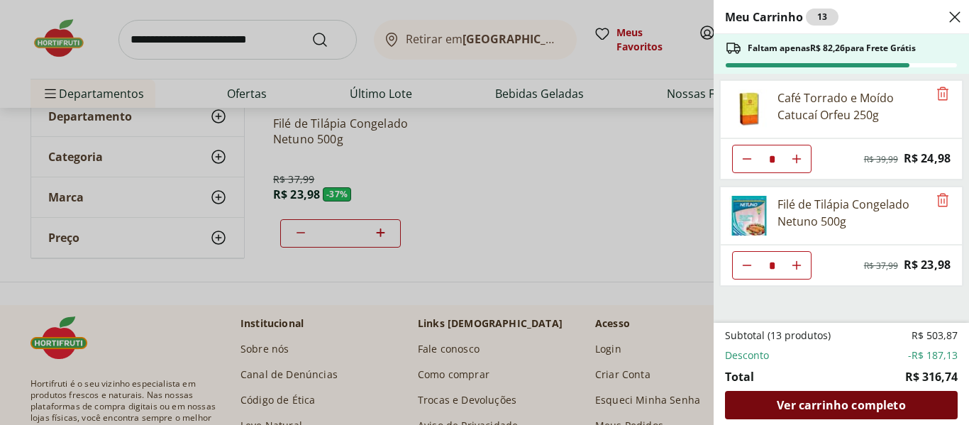
click at [837, 409] on span "Ver carrinho completo" at bounding box center [841, 405] width 128 height 11
